Goal: Information Seeking & Learning: Learn about a topic

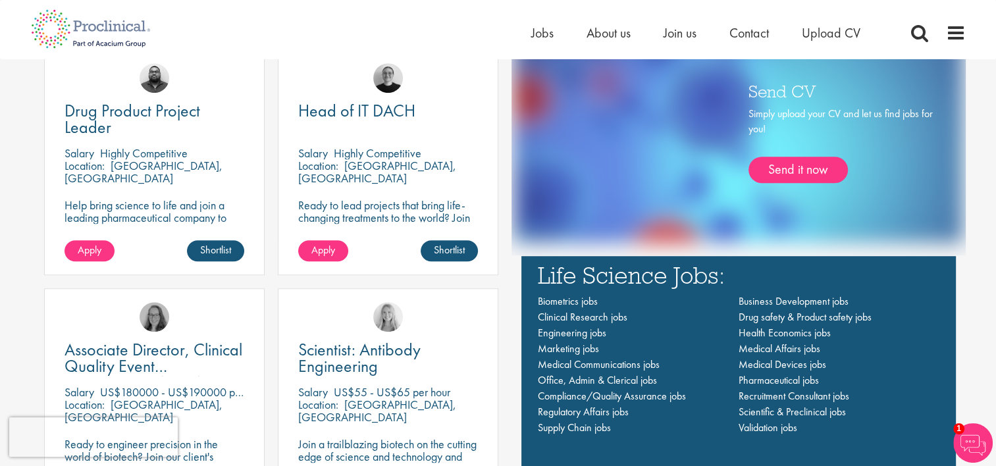
scroll to position [830, 0]
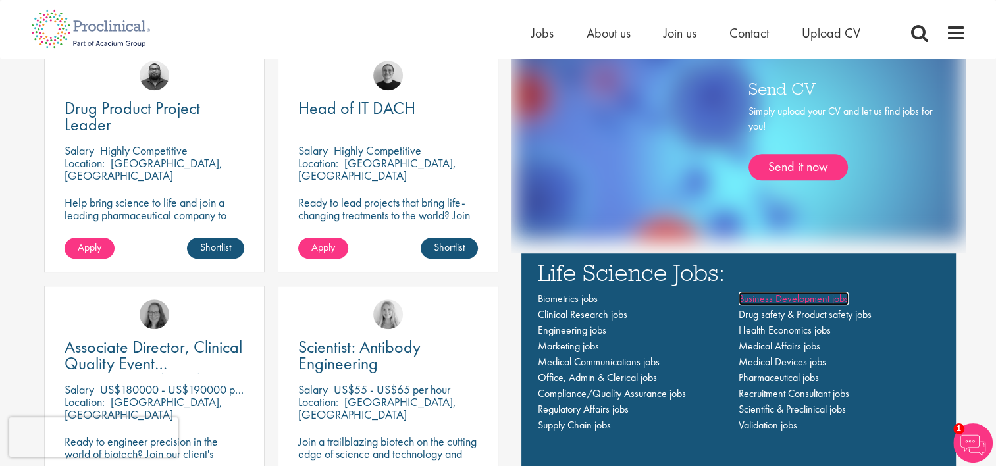
click at [784, 303] on span "Business Development jobs" at bounding box center [794, 299] width 110 height 14
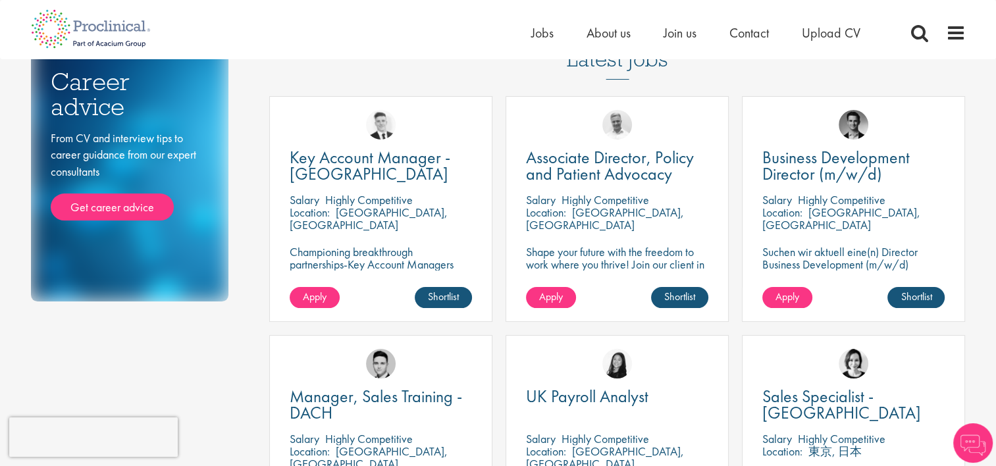
scroll to position [228, 0]
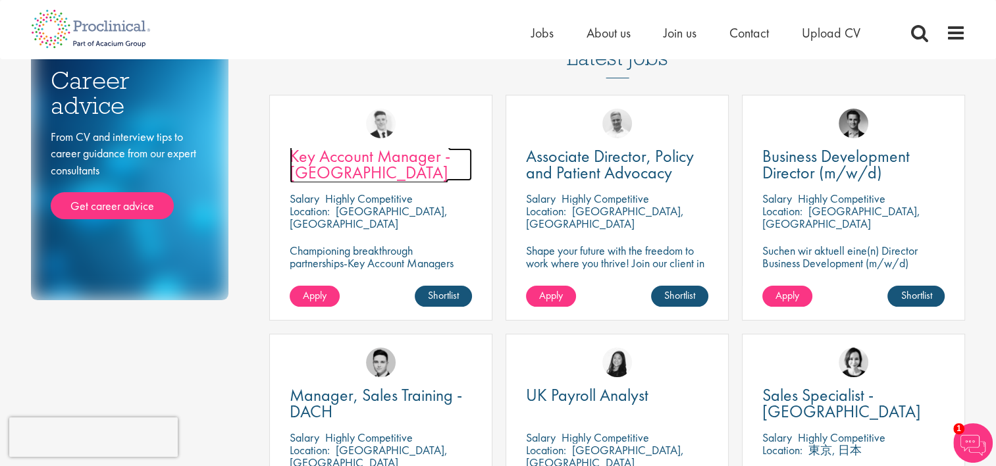
click at [351, 167] on span "Key Account Manager - [GEOGRAPHIC_DATA]" at bounding box center [370, 164] width 161 height 39
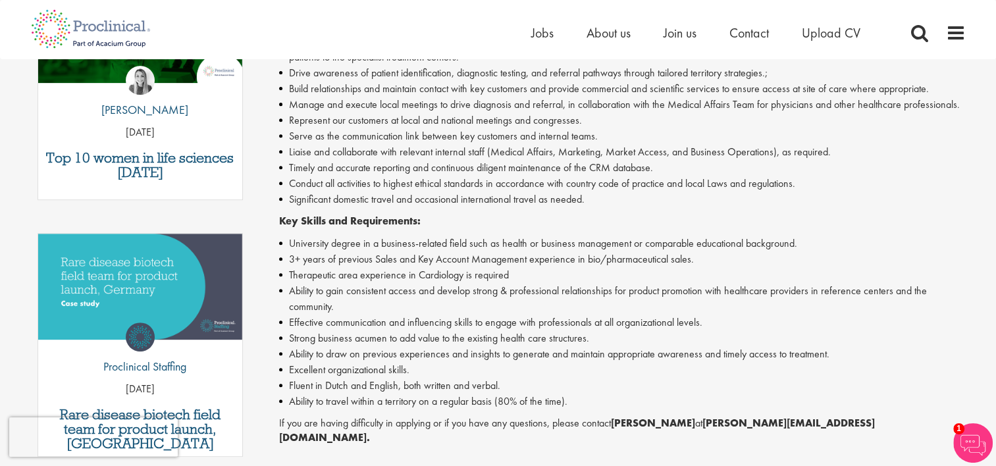
scroll to position [520, 0]
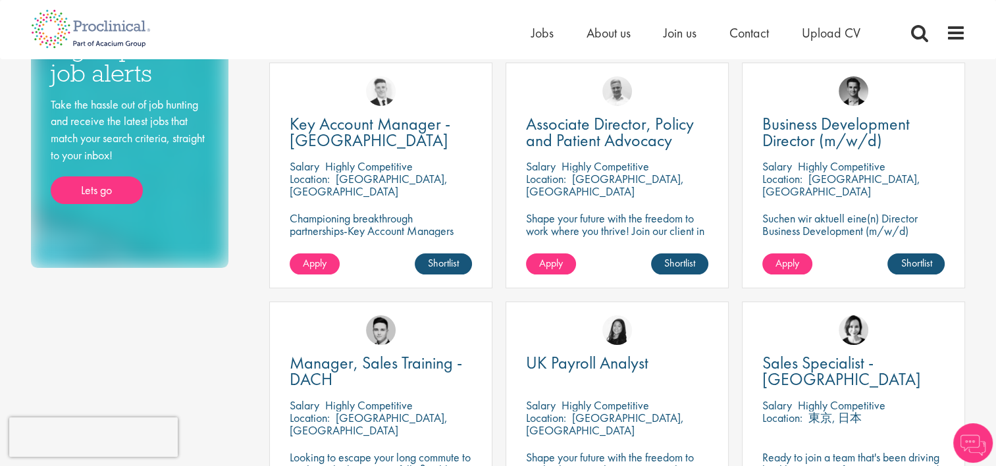
scroll to position [261, 0]
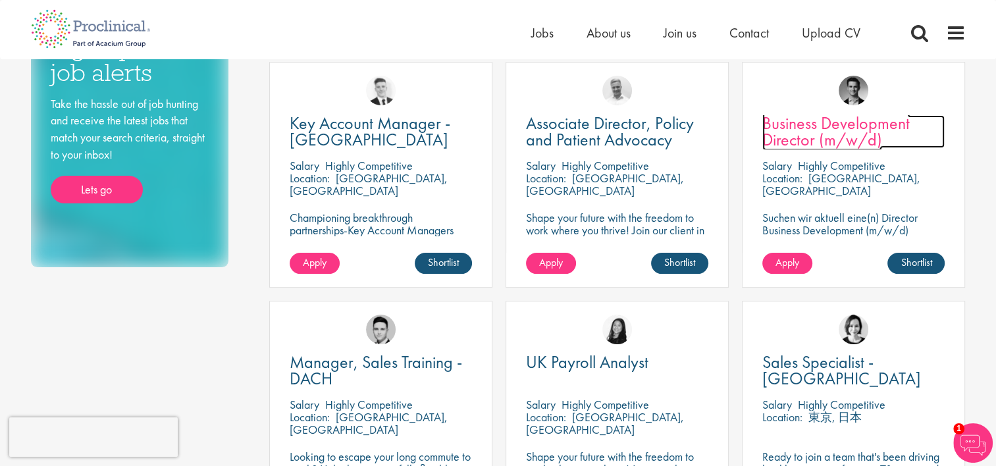
click at [776, 132] on span "Business Development Director (m/w/d)" at bounding box center [837, 131] width 148 height 39
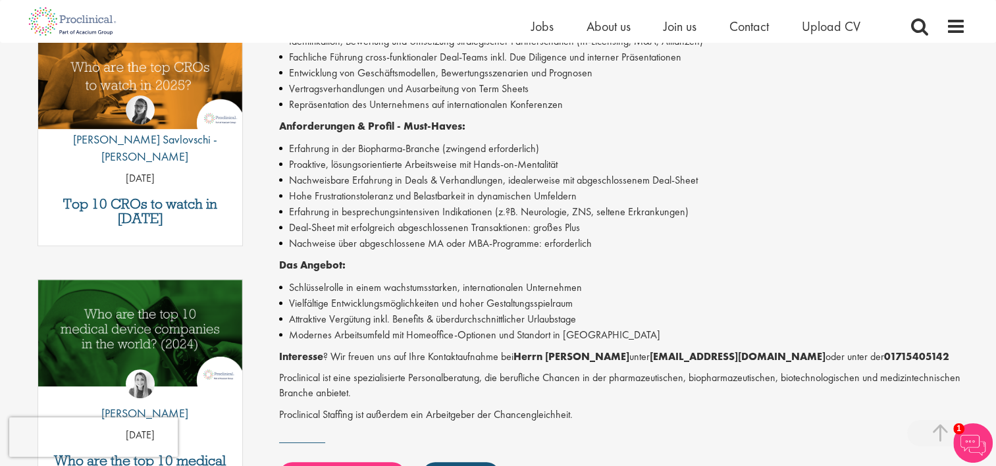
scroll to position [435, 0]
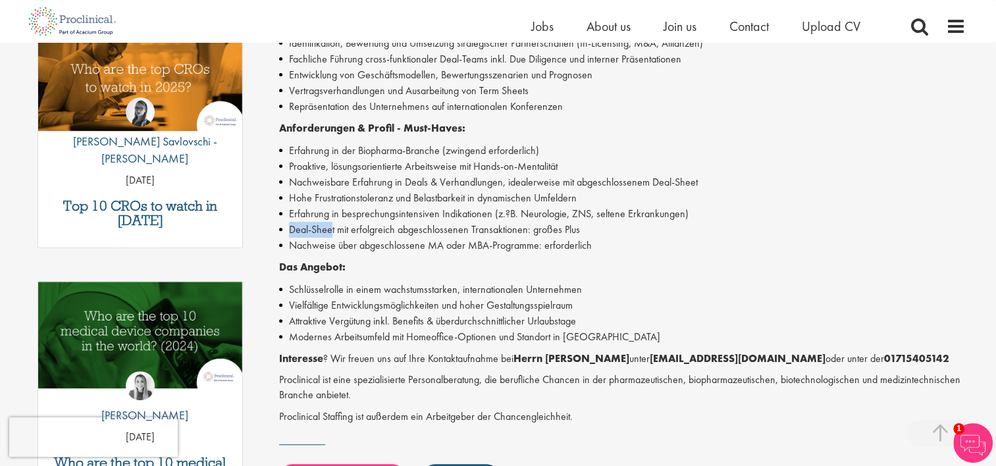
drag, startPoint x: 290, startPoint y: 225, endPoint x: 333, endPoint y: 227, distance: 42.8
click at [333, 227] on li "Deal-Sheet mit erfolgreich abgeschlossenen Transaktionen: großes Plus" at bounding box center [622, 230] width 687 height 16
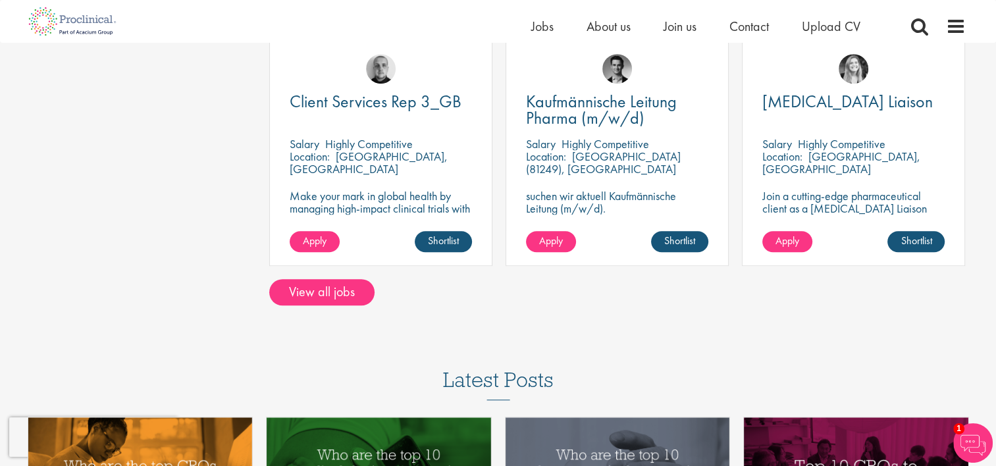
scroll to position [985, 0]
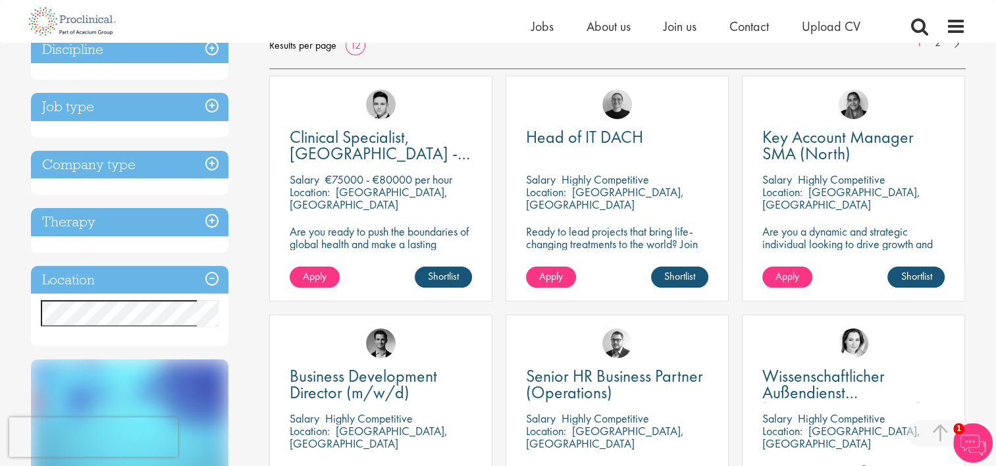
scroll to position [221, 0]
click at [786, 151] on span "Key Account Manager SMA (North)" at bounding box center [838, 145] width 151 height 39
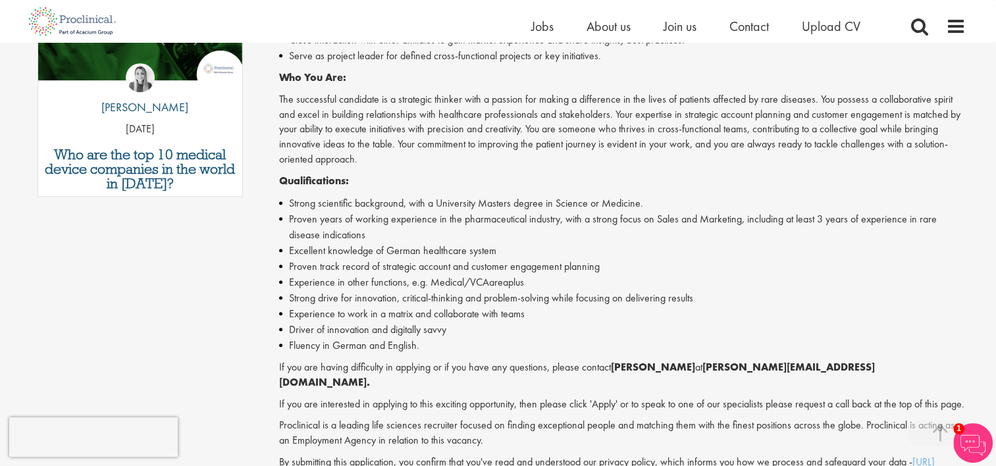
scroll to position [764, 0]
